Goal: Information Seeking & Learning: Learn about a topic

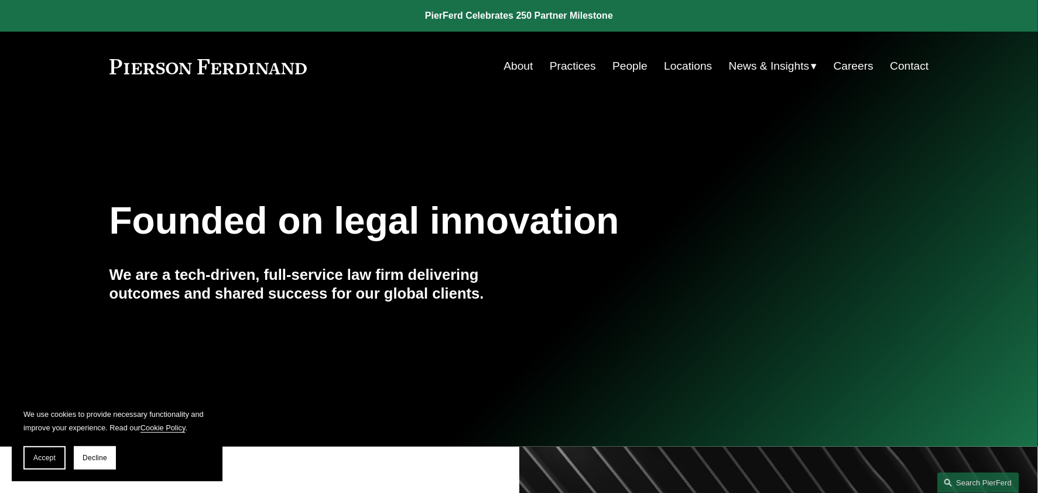
click at [918, 69] on link "Contact" at bounding box center [909, 66] width 39 height 22
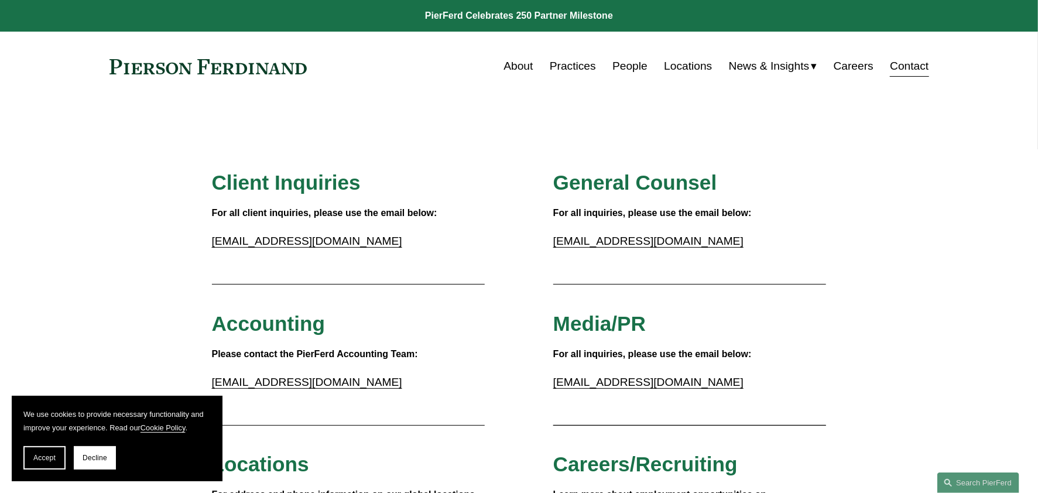
click at [681, 66] on link "Locations" at bounding box center [688, 66] width 48 height 22
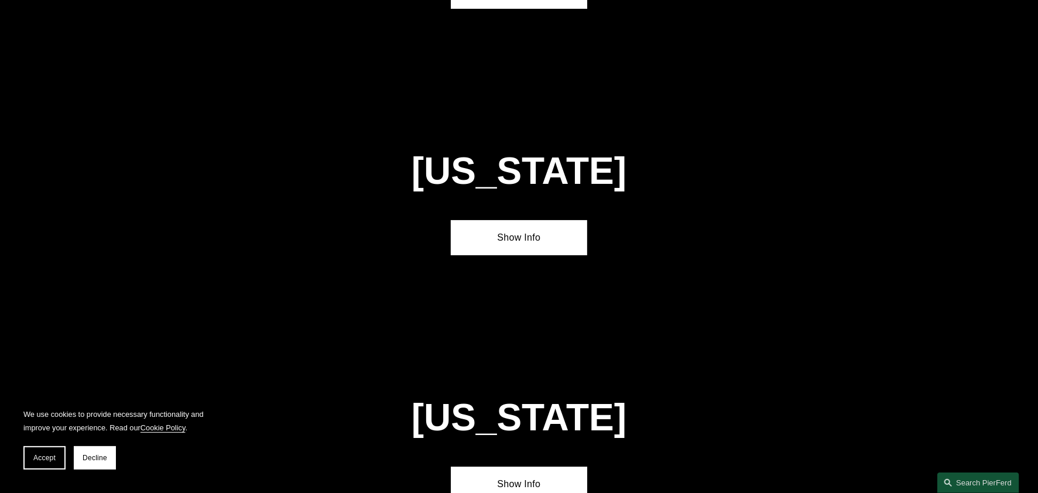
scroll to position [2742, 0]
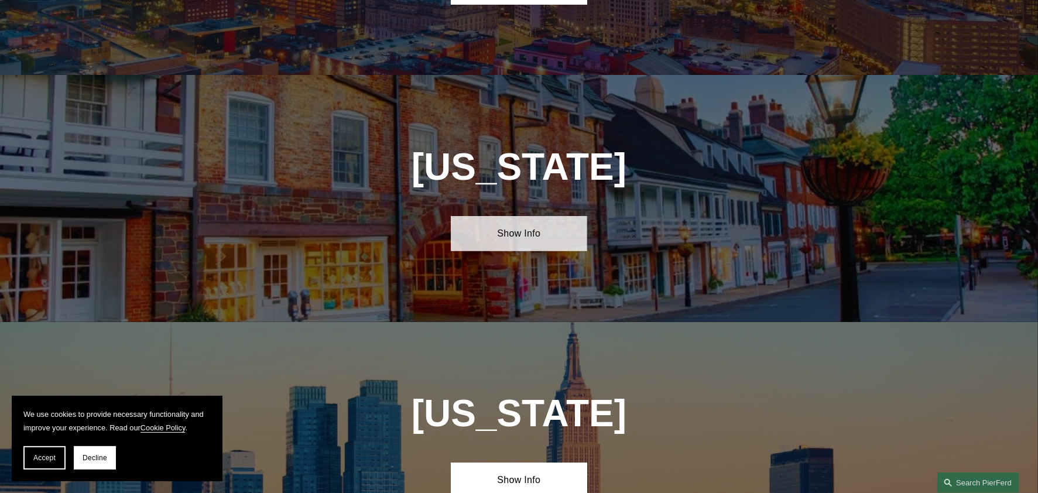
click at [521, 216] on link "Show Info" at bounding box center [519, 233] width 136 height 35
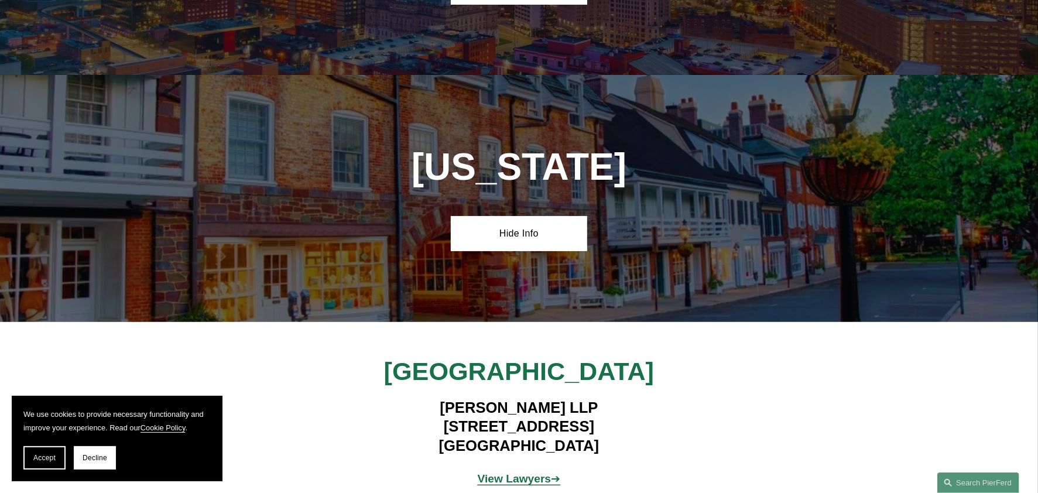
click at [532, 473] on strong "View Lawyers" at bounding box center [515, 479] width 74 height 12
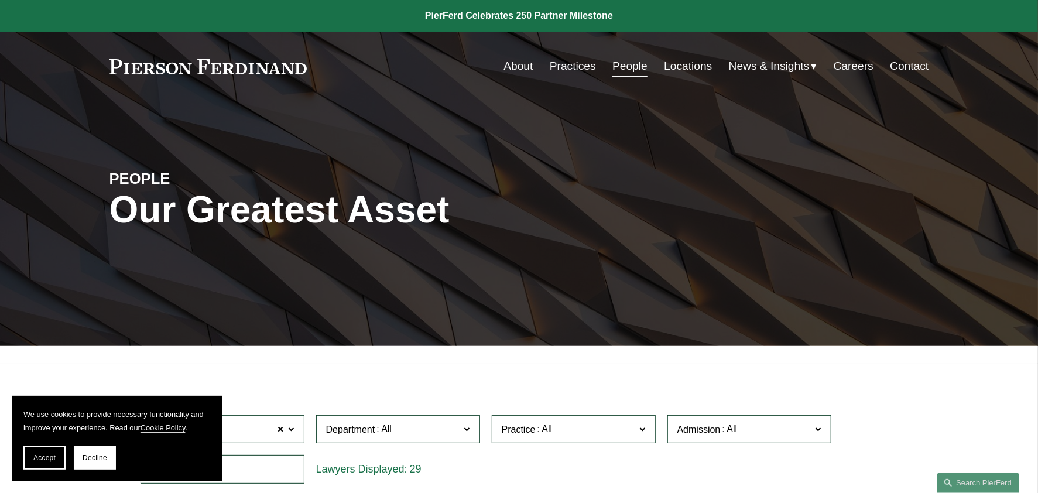
scroll to position [176, 0]
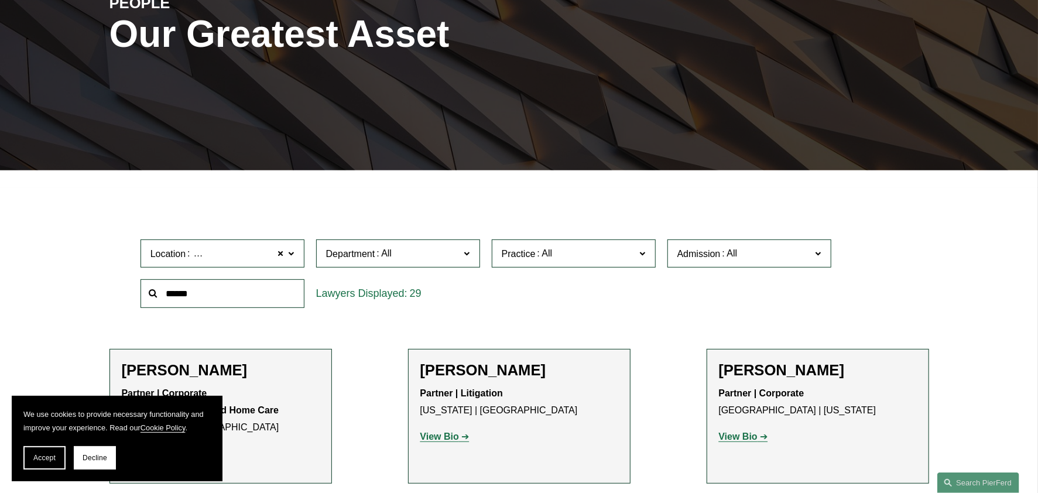
click at [544, 258] on span at bounding box center [544, 253] width 19 height 10
drag, startPoint x: 654, startPoint y: 424, endPoint x: 651, endPoint y: 398, distance: 26.5
click at [0, 0] on ul "All Antitrust Counseling Appellate Arbitration and Mediation Banking and Financ…" at bounding box center [0, 0] width 0 height 0
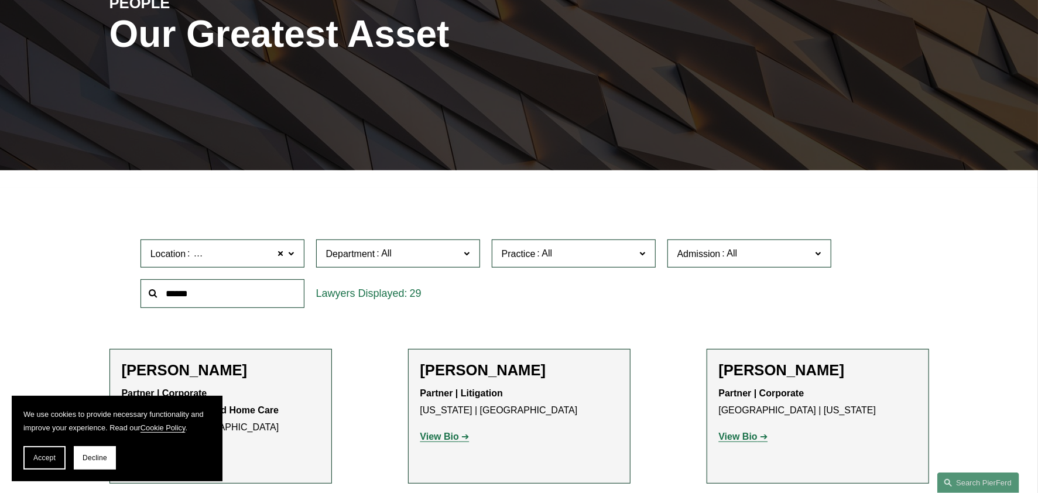
drag, startPoint x: 536, startPoint y: 371, endPoint x: 543, endPoint y: 369, distance: 7.2
click at [0, 0] on link "Tax/ERISA" at bounding box center [0, 0] width 0 height 0
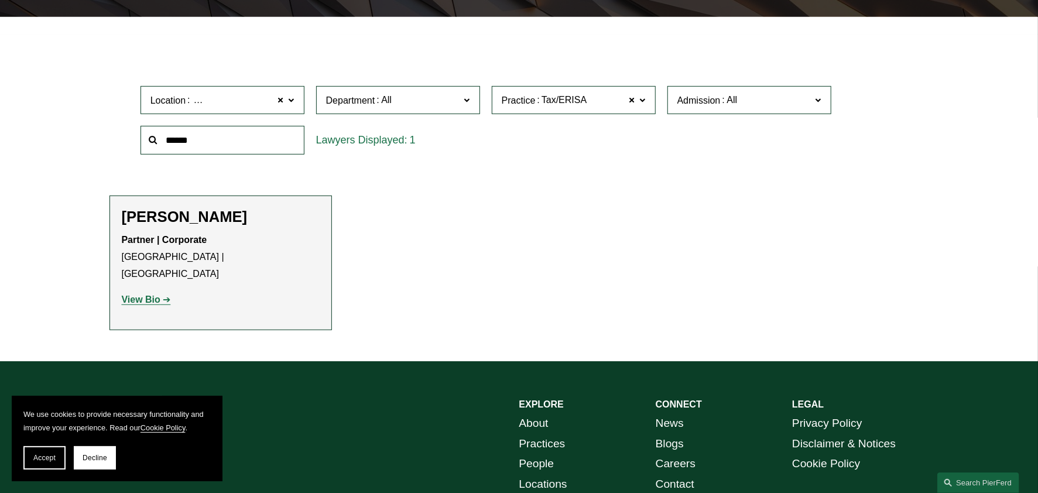
scroll to position [410, 0]
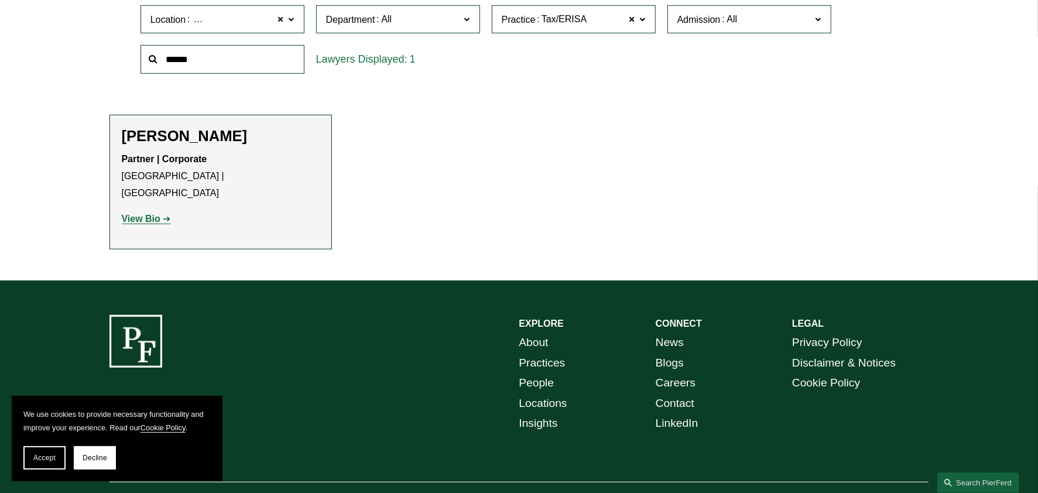
click at [168, 130] on h2 "Lisa Schubel" at bounding box center [221, 136] width 198 height 18
click at [159, 134] on h2 "Lisa Schubel" at bounding box center [221, 136] width 198 height 18
click at [162, 214] on link "View Bio" at bounding box center [146, 219] width 49 height 10
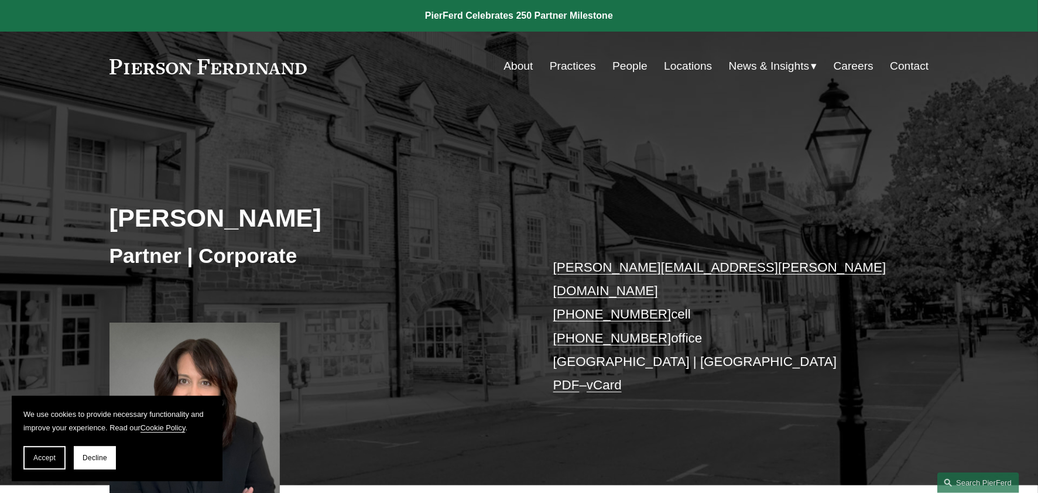
click at [684, 70] on link "Locations" at bounding box center [688, 66] width 48 height 22
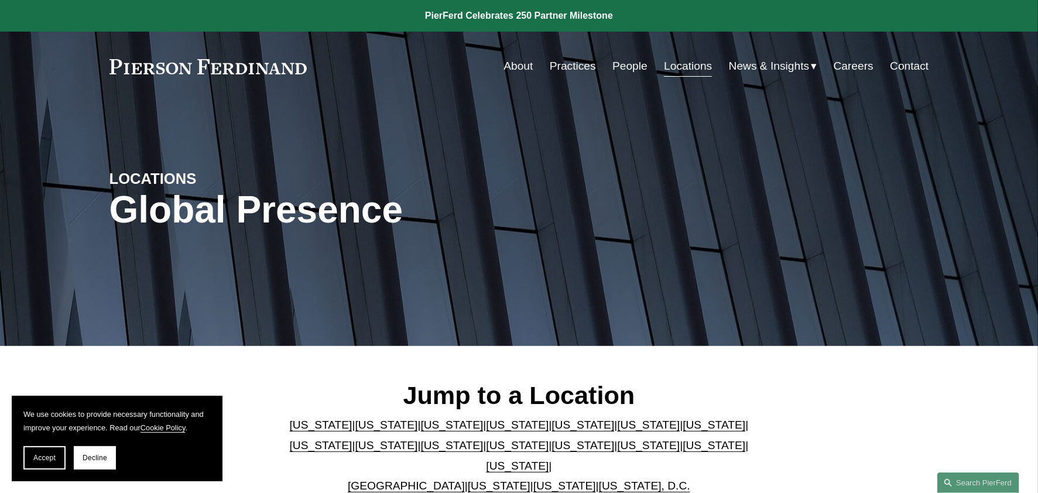
click at [614, 70] on link "People" at bounding box center [630, 66] width 35 height 22
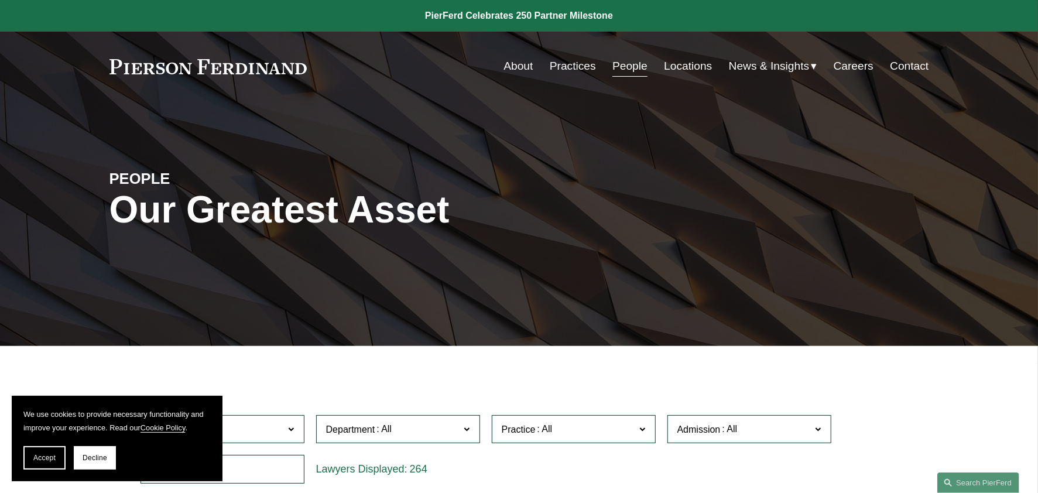
click at [421, 433] on span "Department" at bounding box center [393, 430] width 134 height 16
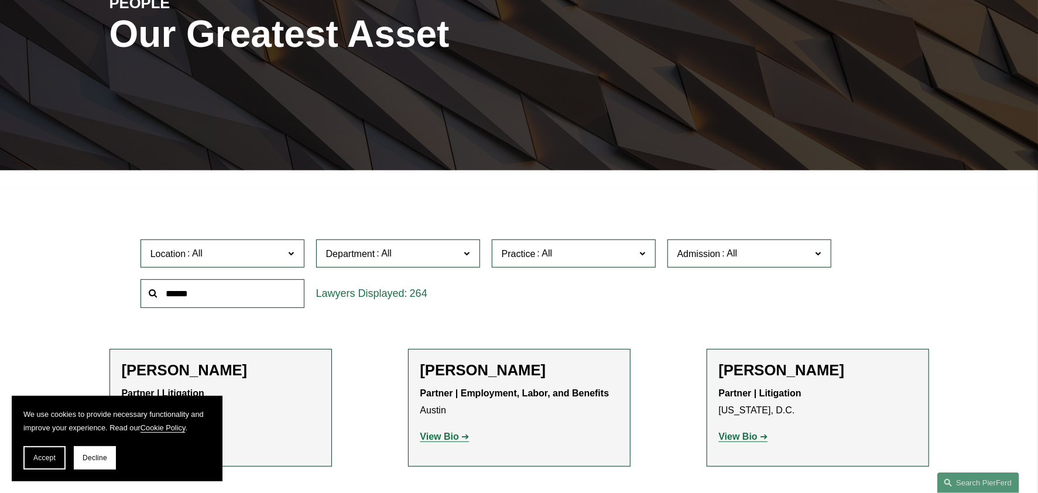
scroll to position [410, 0]
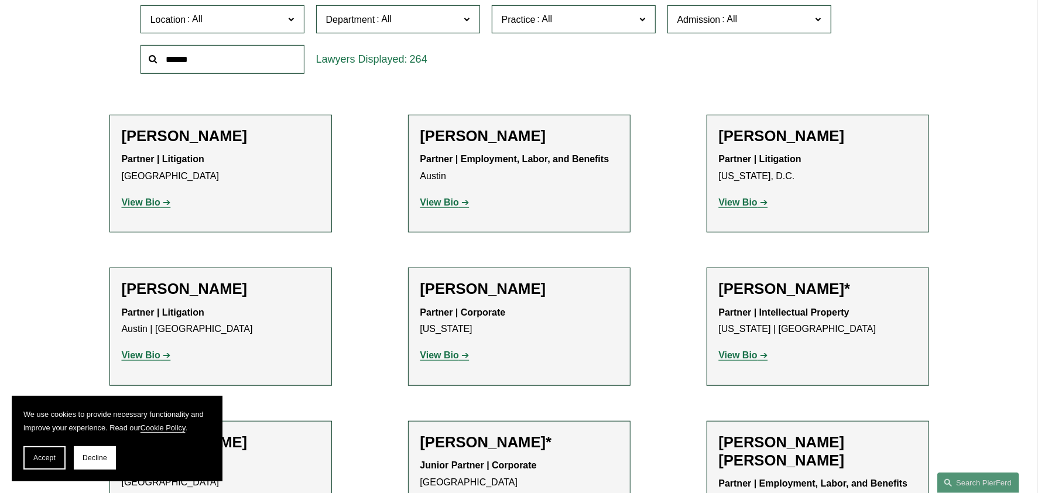
click at [556, 11] on label "Practice" at bounding box center [574, 19] width 164 height 29
click at [0, 0] on link "Corporate" at bounding box center [0, 0] width 0 height 0
click at [554, 13] on div "Practice All Antitrust Counseling Appellate Arbitration and Mediation Banking a…" at bounding box center [574, 19] width 176 height 40
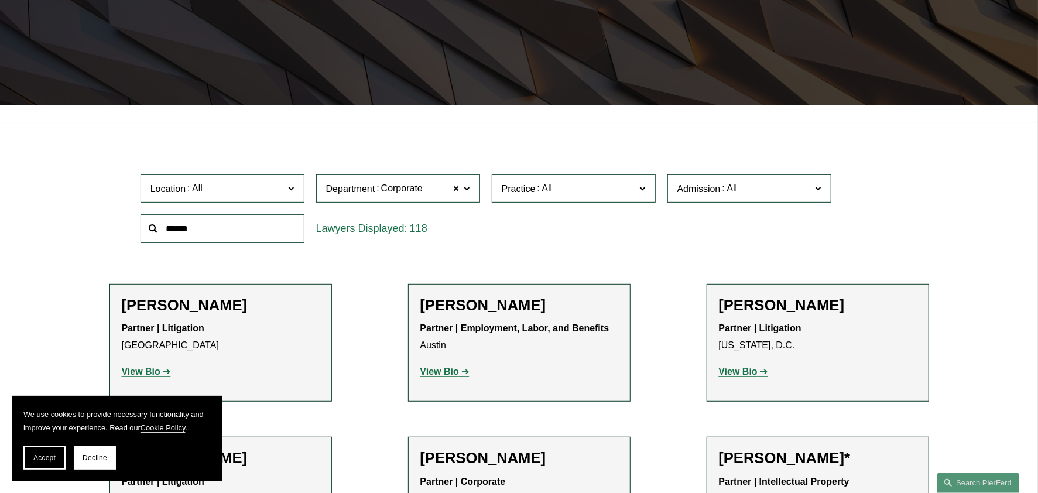
scroll to position [228, 0]
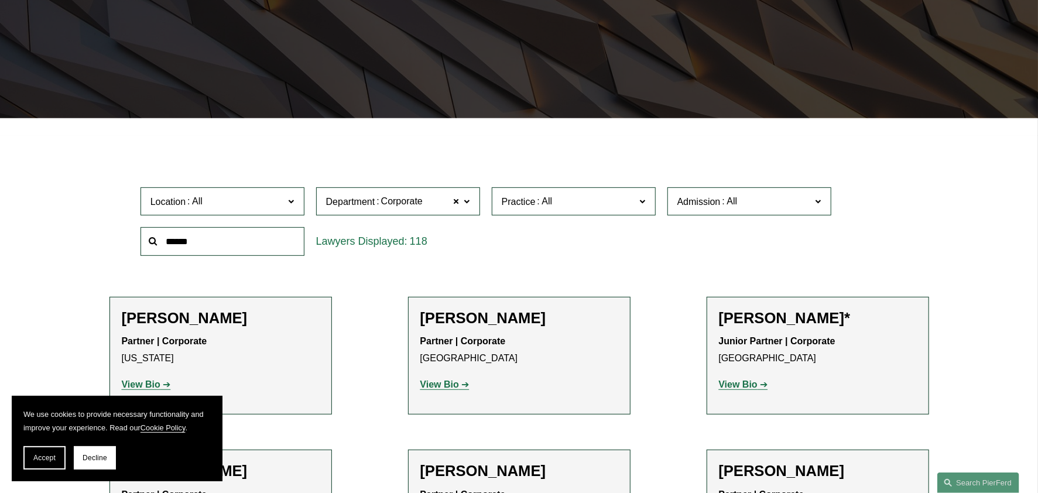
click at [586, 200] on span "Practice" at bounding box center [569, 202] width 134 height 16
click at [0, 0] on link "Tax/ERISA" at bounding box center [0, 0] width 0 height 0
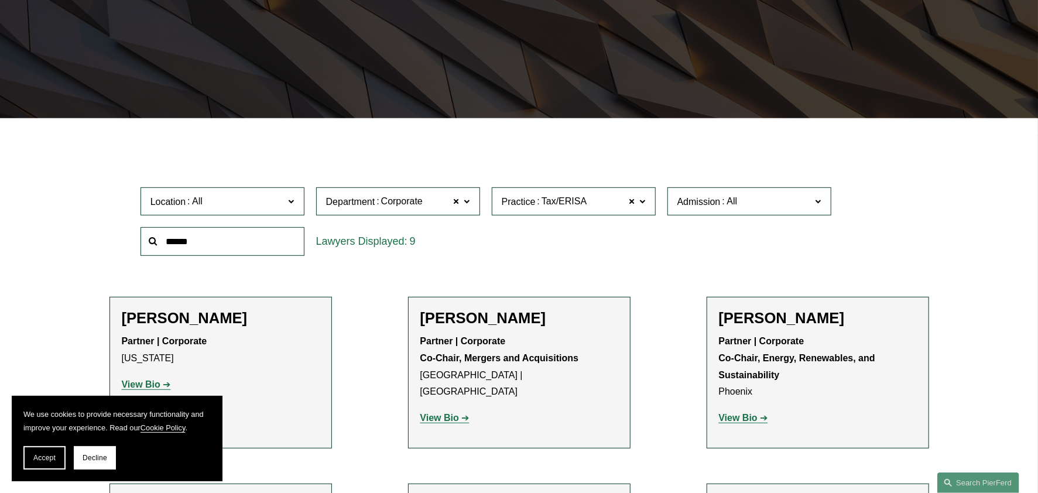
scroll to position [404, 0]
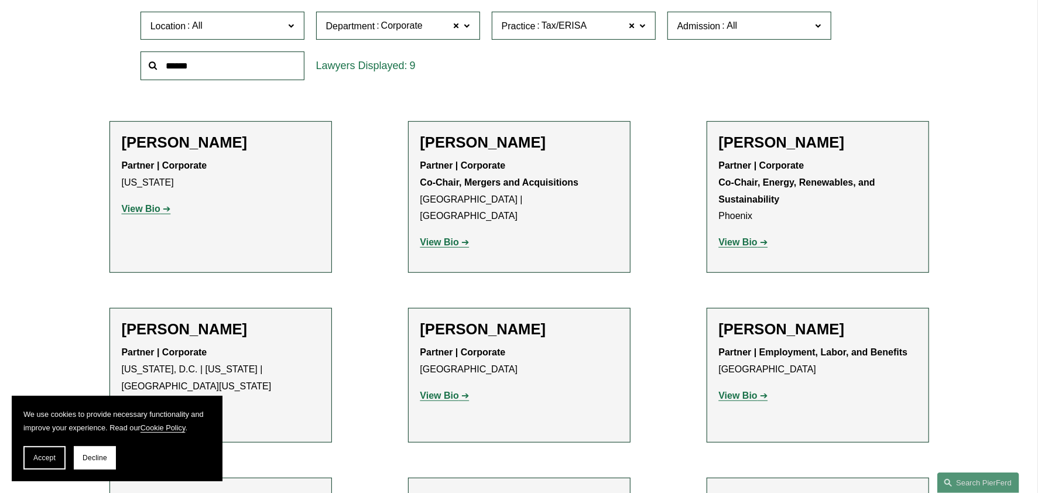
click at [206, 142] on h2 "Lincoln W. Briggs" at bounding box center [221, 143] width 198 height 18
click at [160, 209] on link "View Bio" at bounding box center [146, 209] width 49 height 10
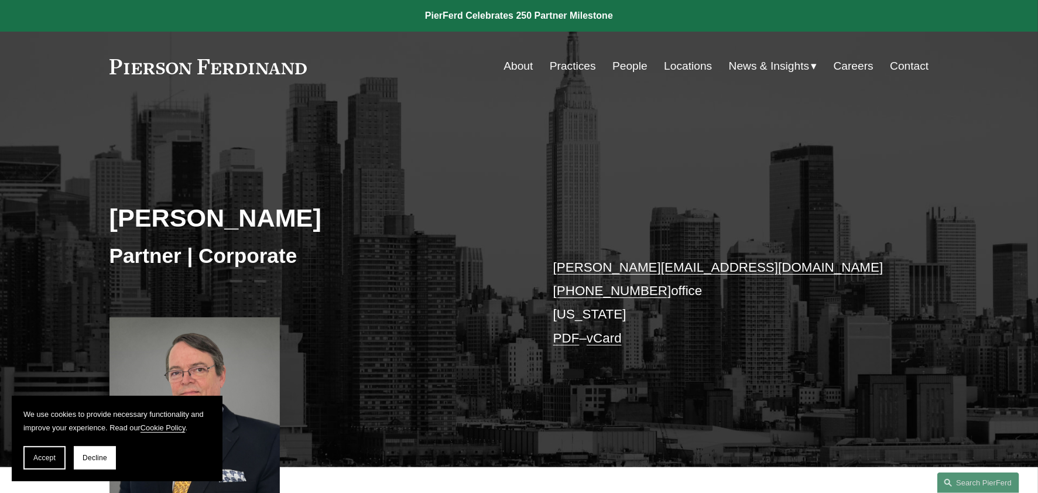
click at [576, 70] on link "Practices" at bounding box center [573, 66] width 46 height 22
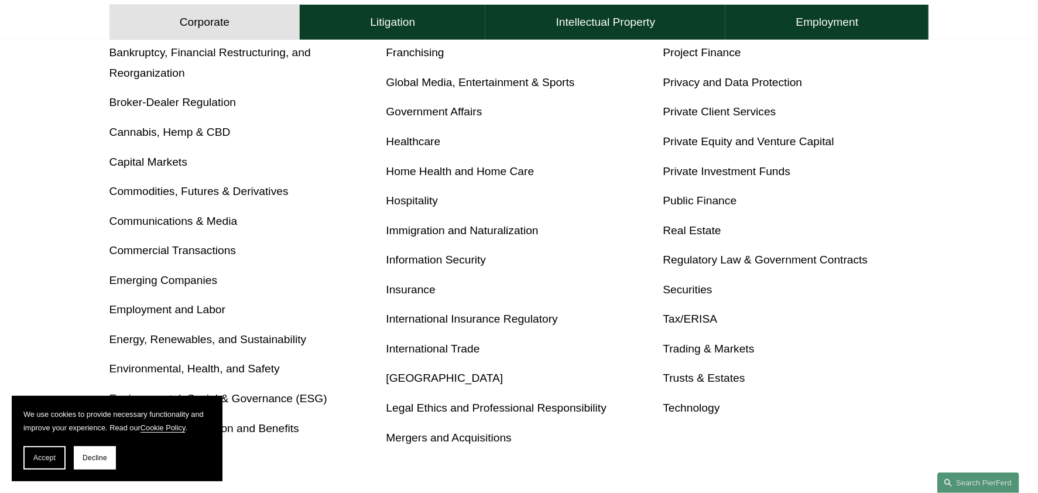
scroll to position [585, 0]
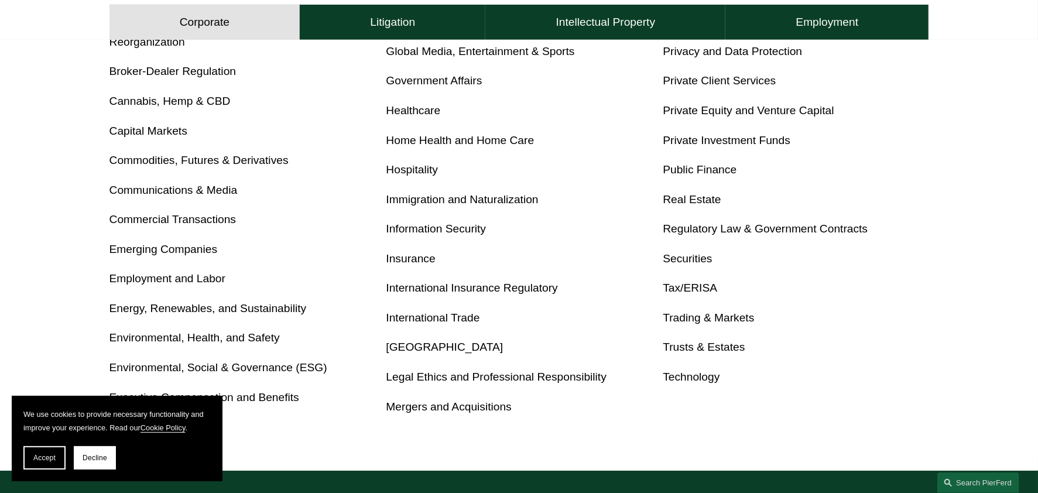
click at [702, 293] on link "Tax/ERISA" at bounding box center [690, 288] width 54 height 12
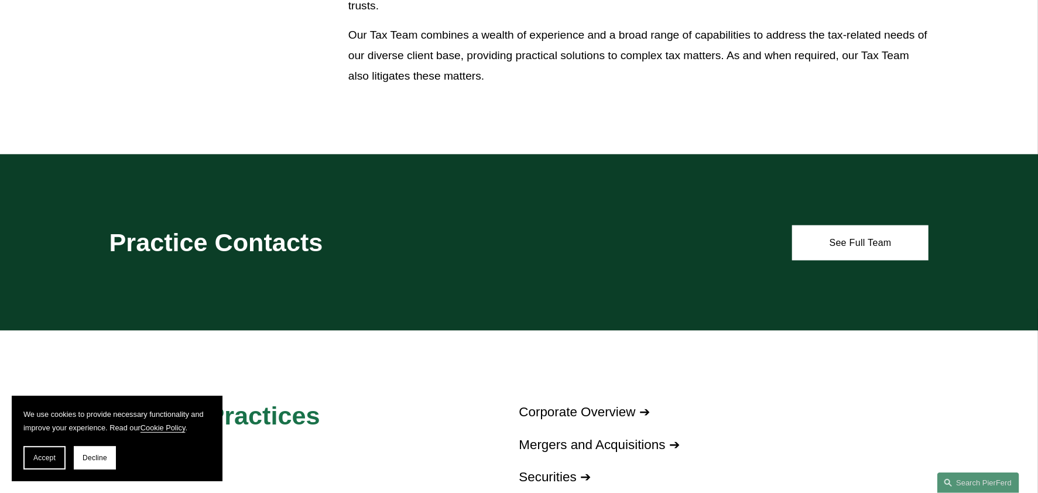
scroll to position [937, 0]
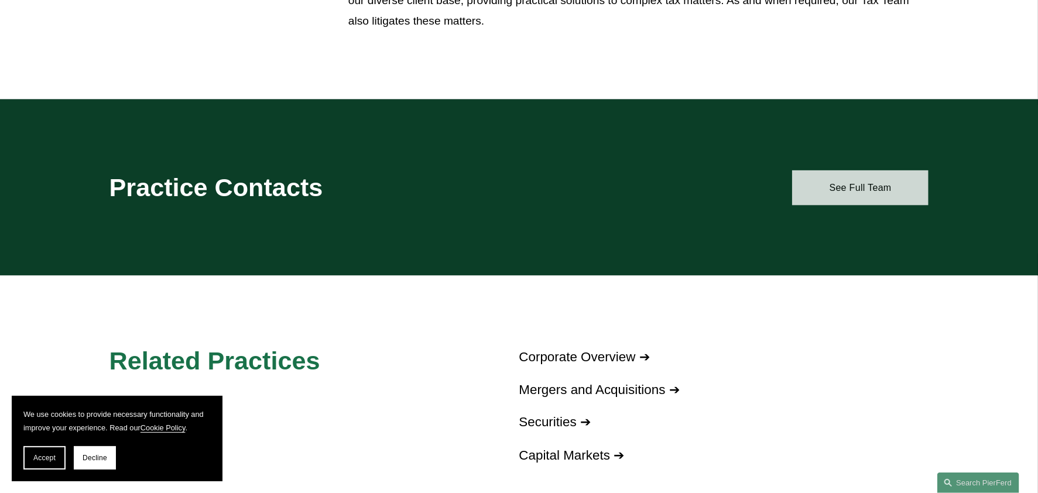
click at [890, 176] on link "See Full Team" at bounding box center [860, 187] width 136 height 35
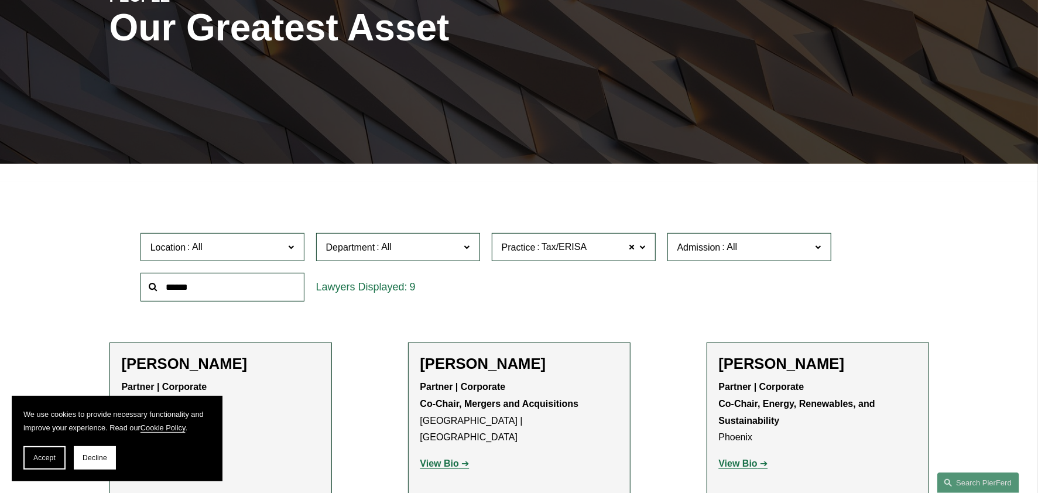
scroll to position [234, 0]
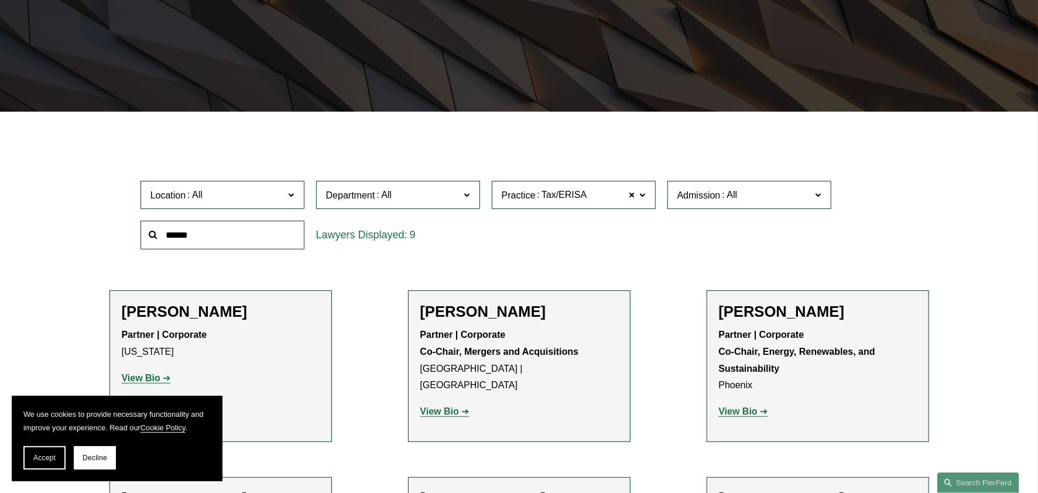
click at [371, 200] on span "Department" at bounding box center [350, 195] width 49 height 10
click at [217, 196] on span "Location" at bounding box center [218, 195] width 134 height 16
click at [0, 0] on link "New York" at bounding box center [0, 0] width 0 height 0
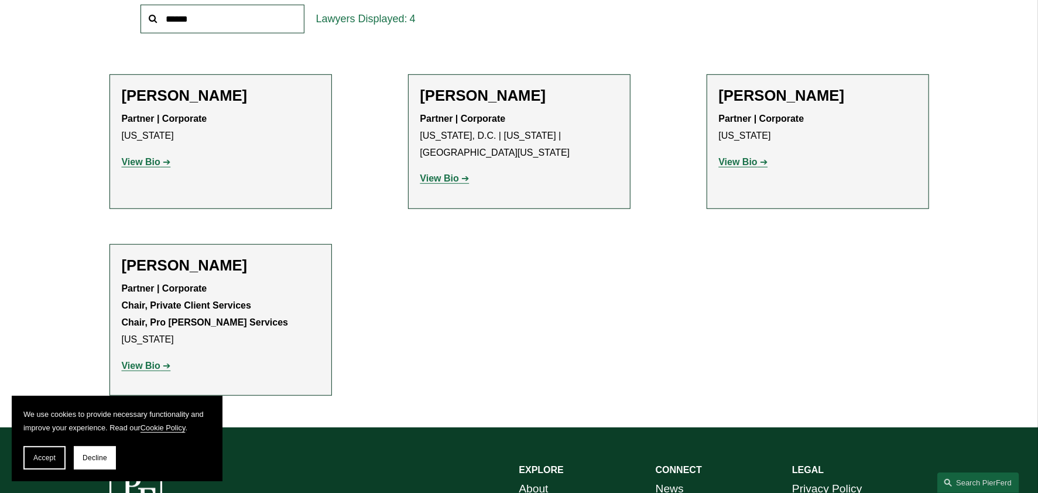
scroll to position [469, 0]
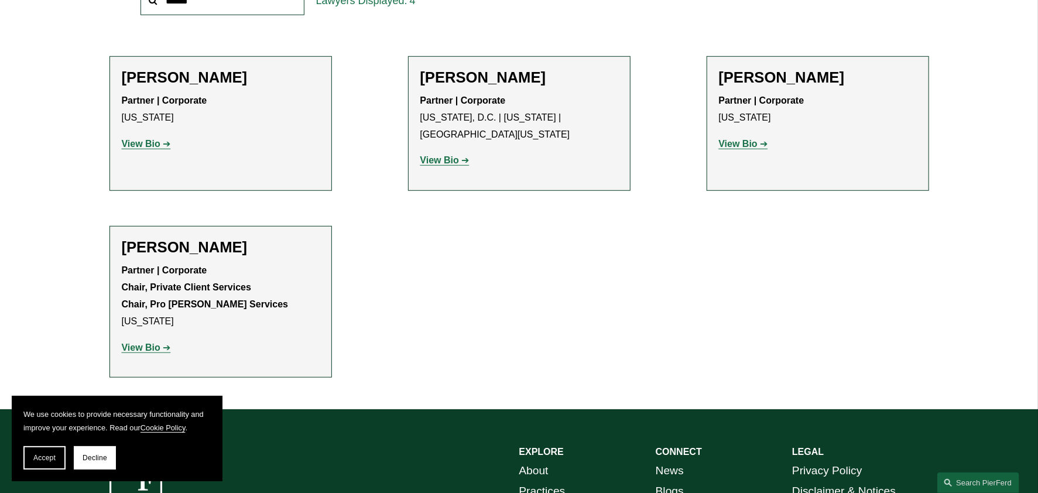
click at [754, 75] on h2 "Gregory McKenzie" at bounding box center [818, 78] width 198 height 18
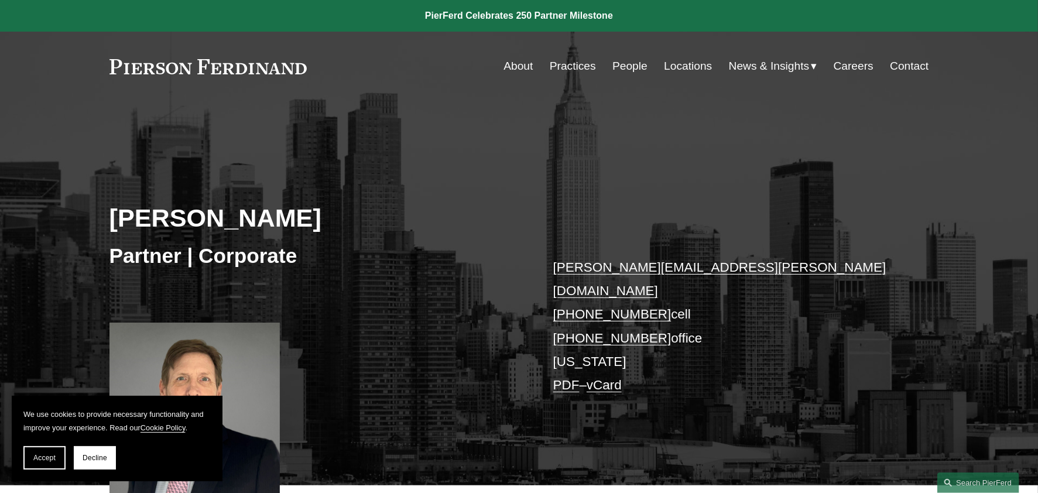
click at [850, 67] on link "Careers" at bounding box center [854, 66] width 40 height 22
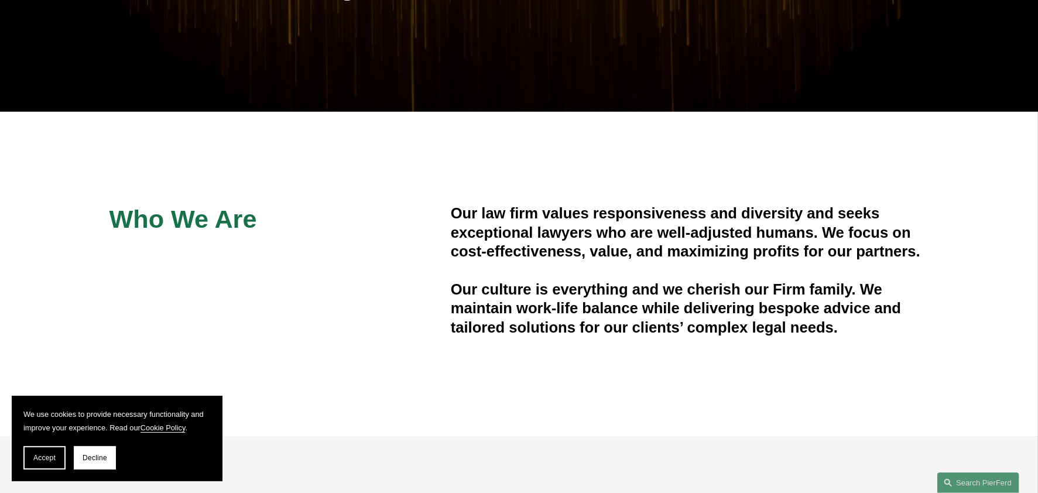
scroll to position [527, 0]
